Goal: Task Accomplishment & Management: Manage account settings

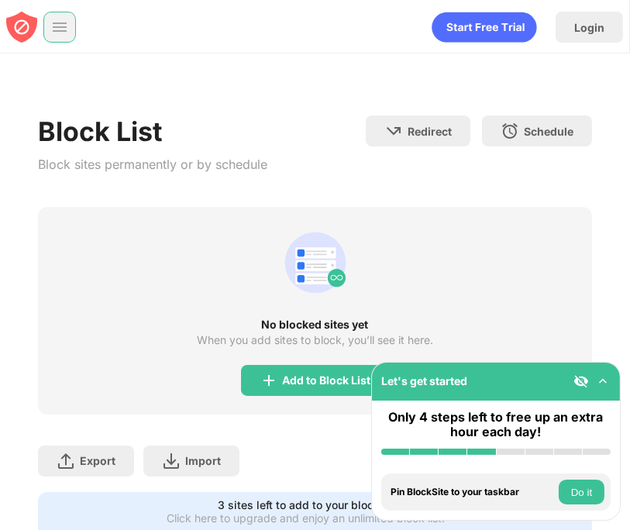
click at [60, 24] on img at bounding box center [59, 26] width 15 height 15
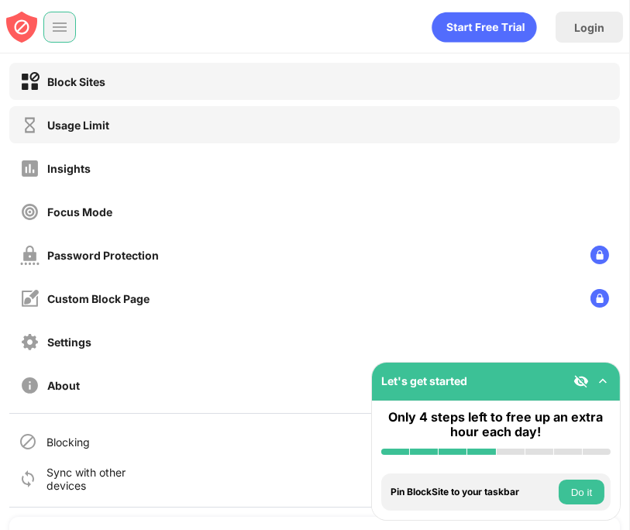
click at [91, 133] on div "Usage Limit" at bounding box center [64, 124] width 89 height 19
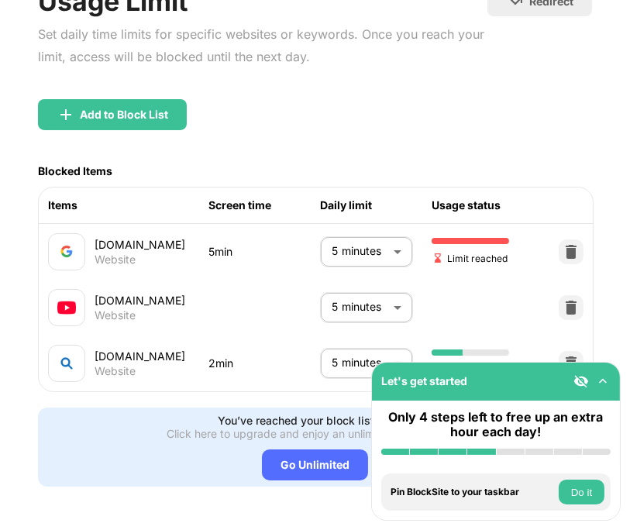
scroll to position [134, 0]
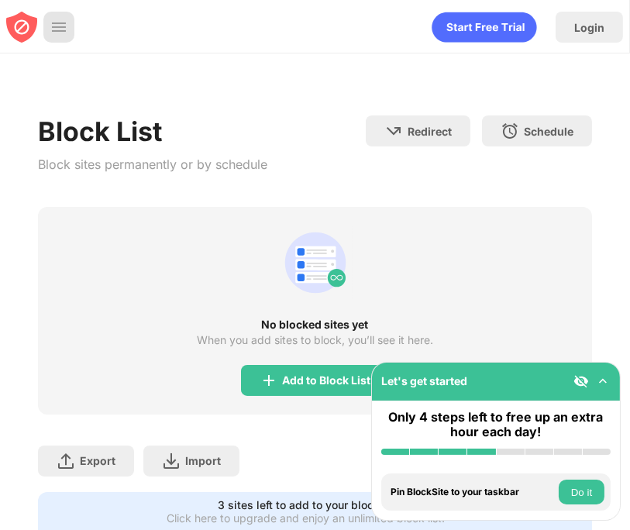
click at [61, 30] on img at bounding box center [58, 26] width 15 height 15
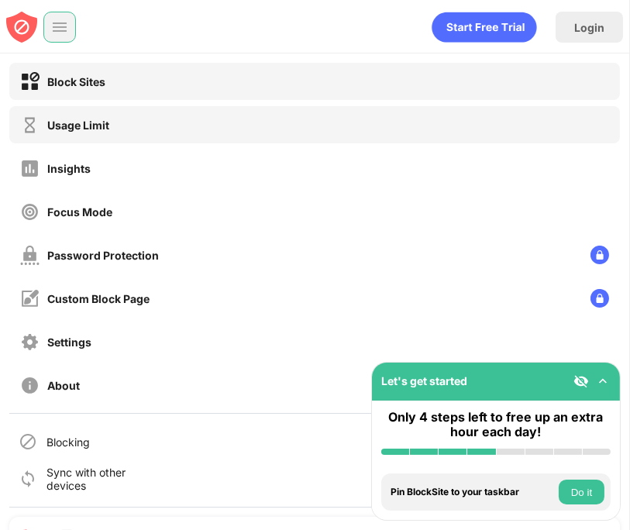
click at [112, 134] on div "Usage Limit" at bounding box center [314, 124] width 610 height 37
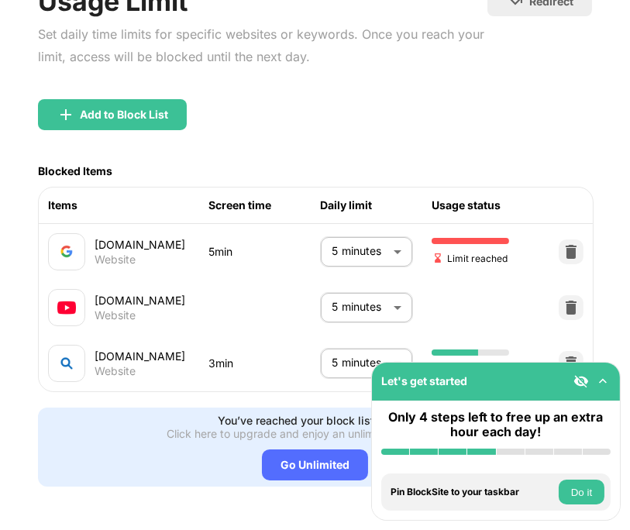
scroll to position [134, 0]
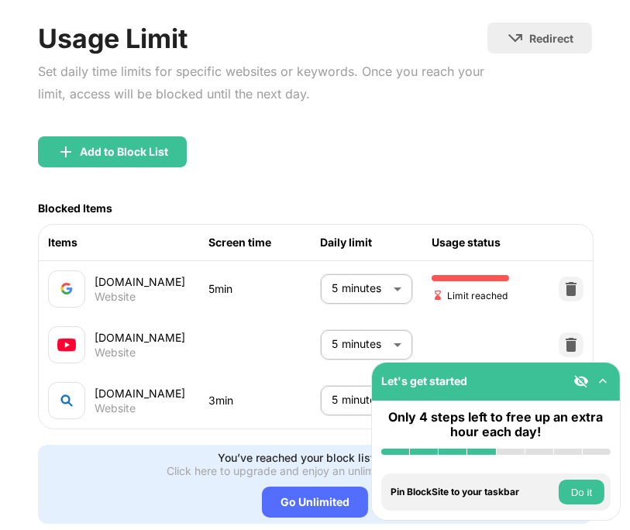
scroll to position [134, 0]
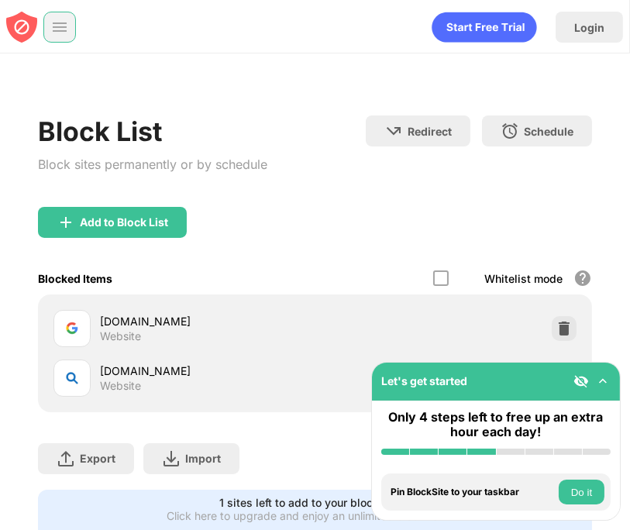
click at [52, 32] on img at bounding box center [59, 26] width 15 height 15
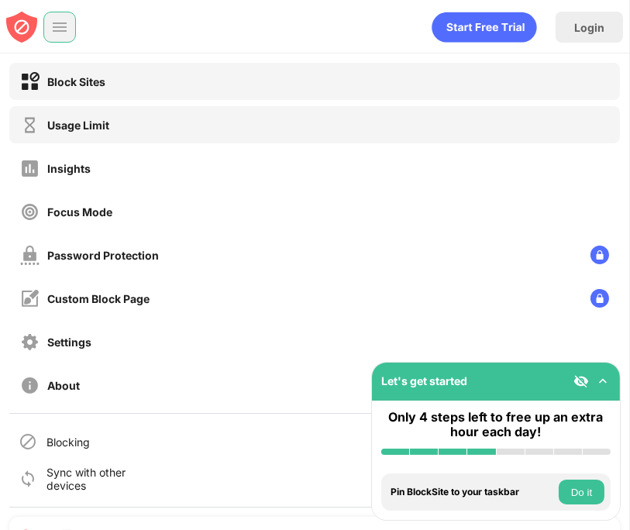
click at [141, 116] on div "Usage Limit" at bounding box center [314, 124] width 610 height 37
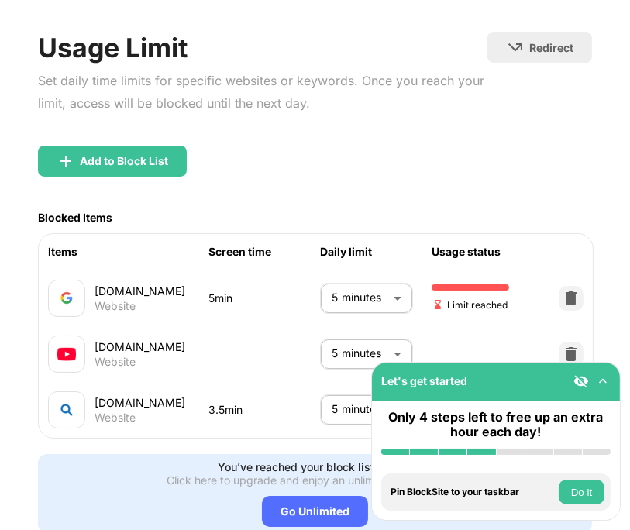
scroll to position [116, 0]
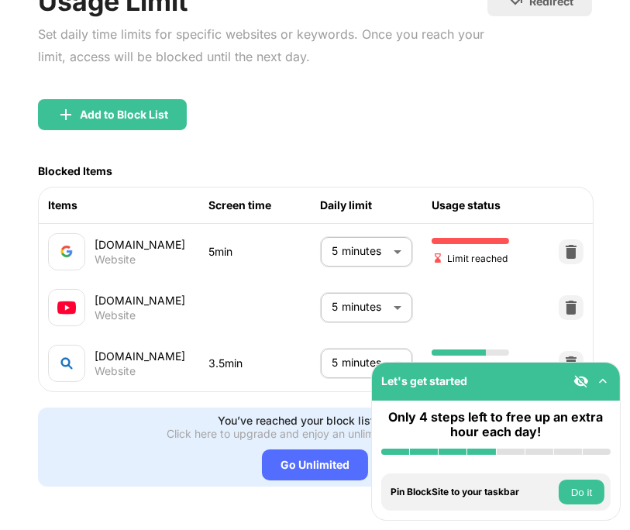
click at [383, 252] on body "Let's get started Only 4 steps left to free up an extra hour each day! Install …" at bounding box center [315, 265] width 630 height 530
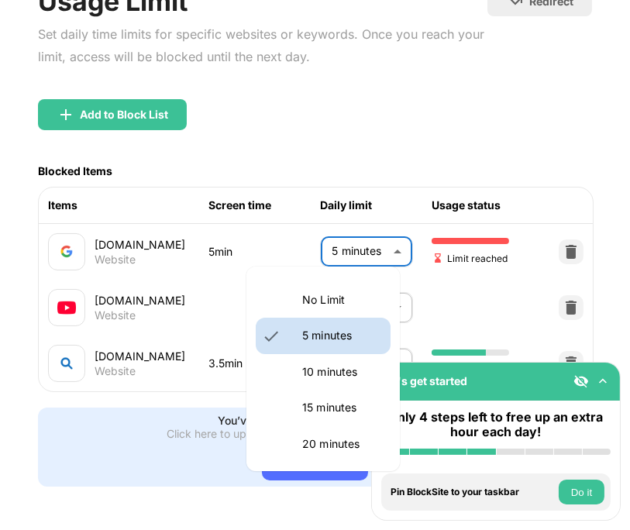
click at [550, 253] on div at bounding box center [315, 265] width 630 height 530
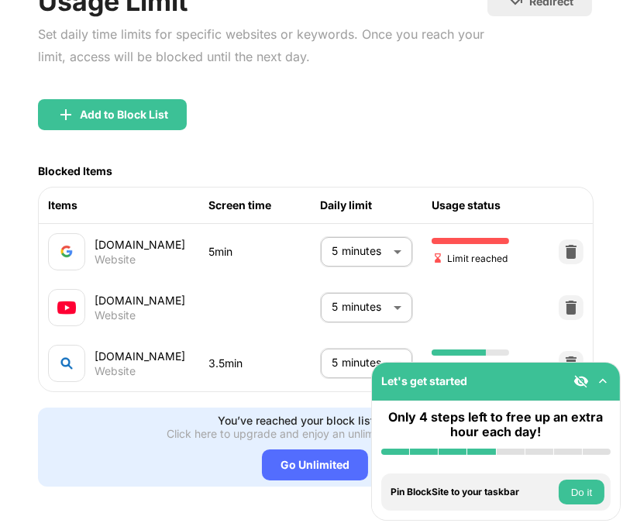
click at [563, 252] on img at bounding box center [570, 251] width 15 height 15
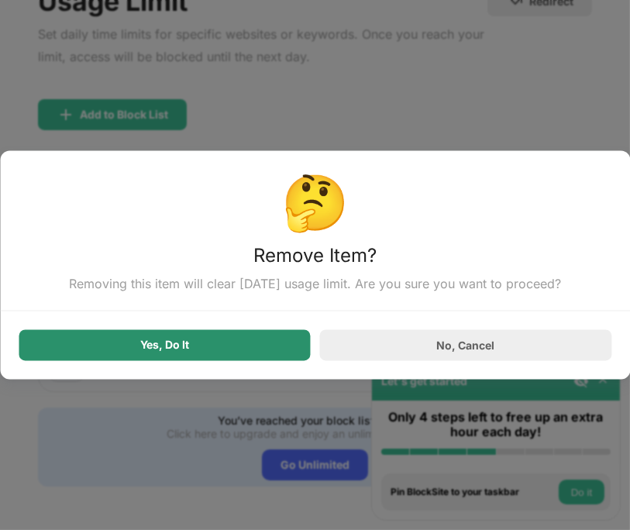
click at [262, 345] on div "Yes, Do It" at bounding box center [165, 345] width 292 height 31
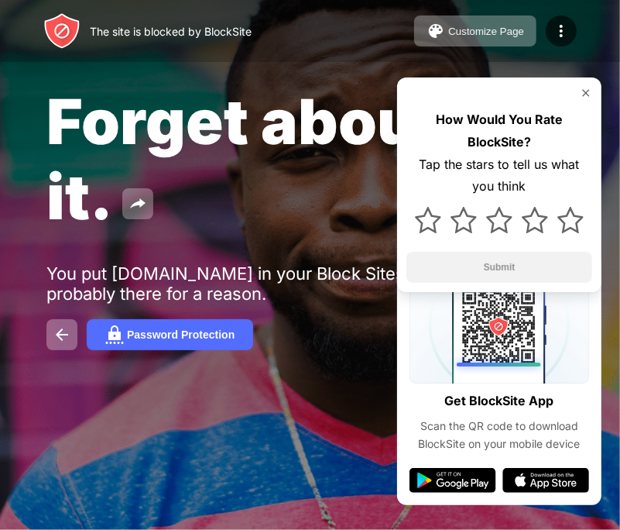
click at [383, 88] on span "Forget about it." at bounding box center [244, 159] width 396 height 150
